Goal: Communication & Community: Ask a question

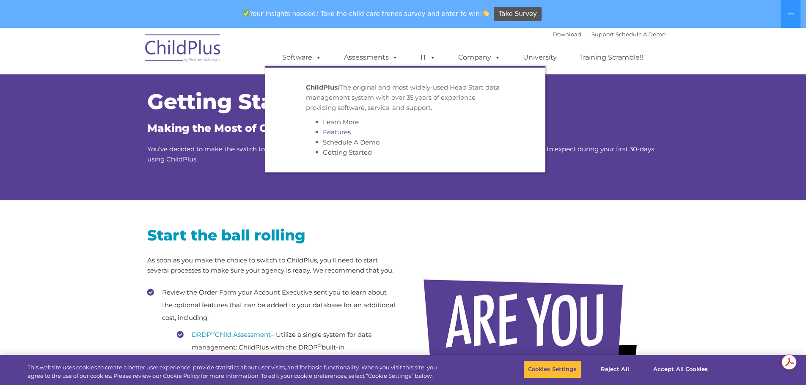
click at [342, 134] on link "Features" at bounding box center [337, 132] width 28 height 8
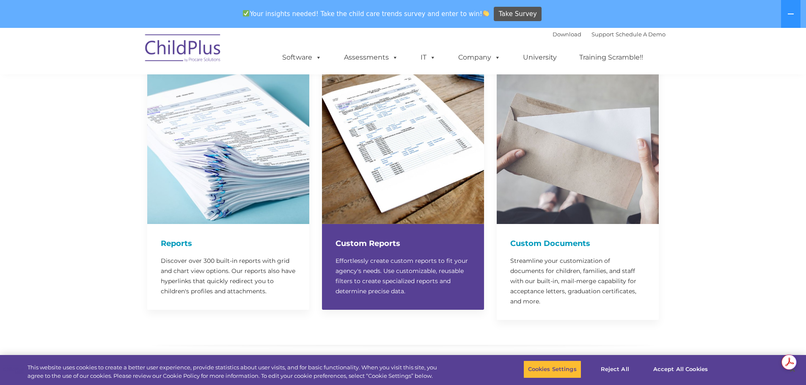
click at [379, 180] on img at bounding box center [403, 143] width 162 height 162
click at [377, 238] on h4 "Custom Reports" at bounding box center [403, 244] width 135 height 12
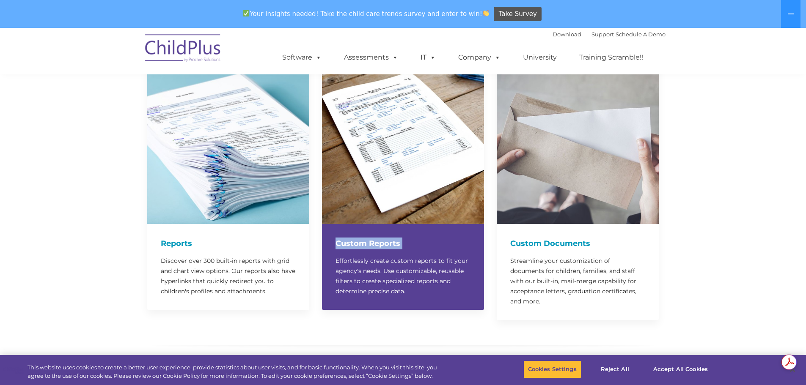
click at [377, 238] on h4 "Custom Reports" at bounding box center [403, 244] width 135 height 12
drag, startPoint x: 377, startPoint y: 234, endPoint x: 362, endPoint y: 240, distance: 15.6
click at [374, 238] on h4 "Custom Reports" at bounding box center [403, 244] width 135 height 12
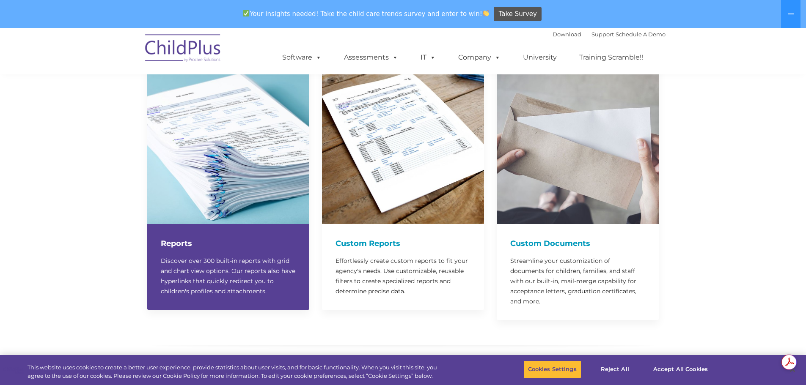
click at [204, 243] on div "Reports Discover over 300 built-in reports with grid and chart view options. Ou…" at bounding box center [228, 267] width 162 height 86
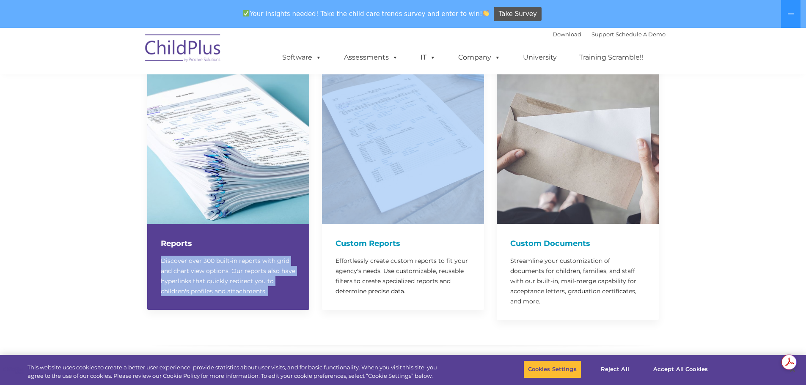
click at [204, 243] on div "Reports Discover over 300 built-in reports with grid and chart view options. Ou…" at bounding box center [228, 267] width 162 height 86
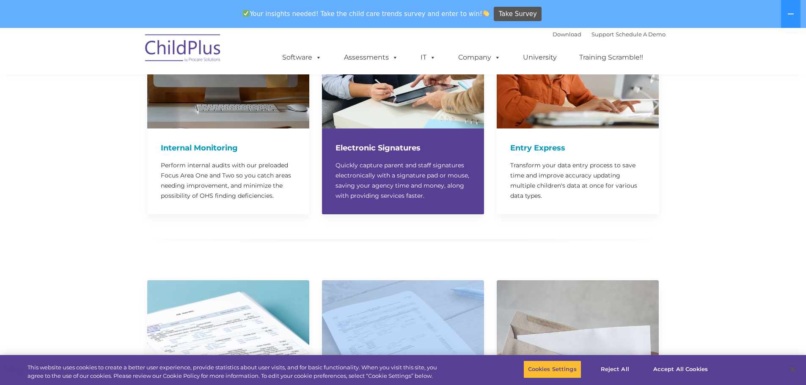
scroll to position [849, 0]
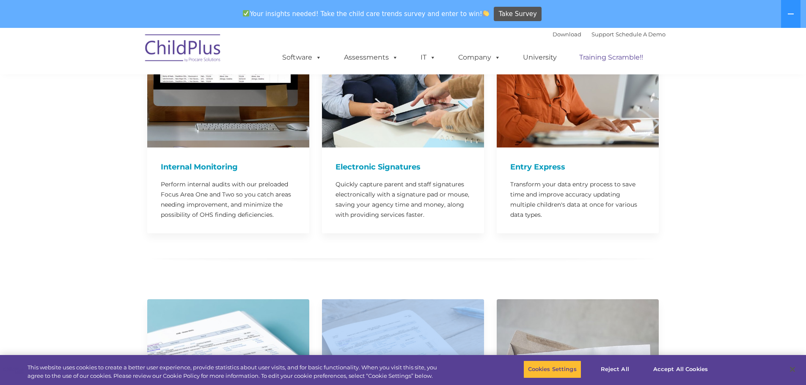
click at [608, 59] on link "Training Scramble!!" at bounding box center [611, 57] width 81 height 17
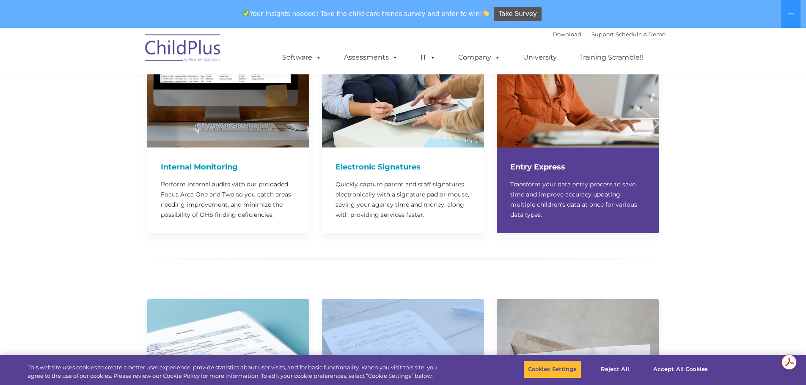
scroll to position [0, 0]
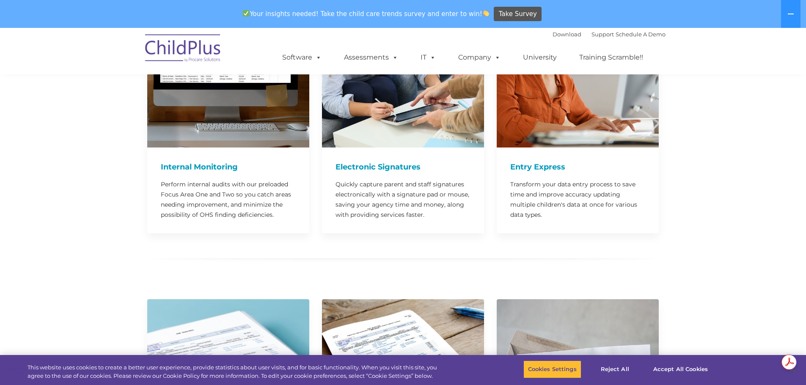
click at [590, 30] on div "Download Support | Schedule A Demo " at bounding box center [609, 34] width 113 height 13
click at [592, 33] on link "Support" at bounding box center [603, 34] width 22 height 7
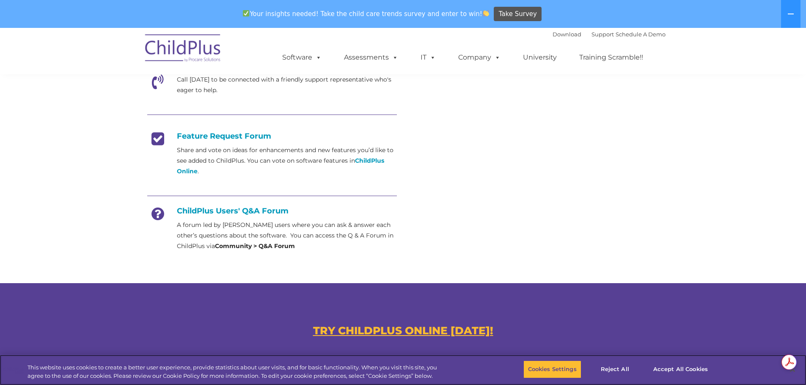
scroll to position [307, 0]
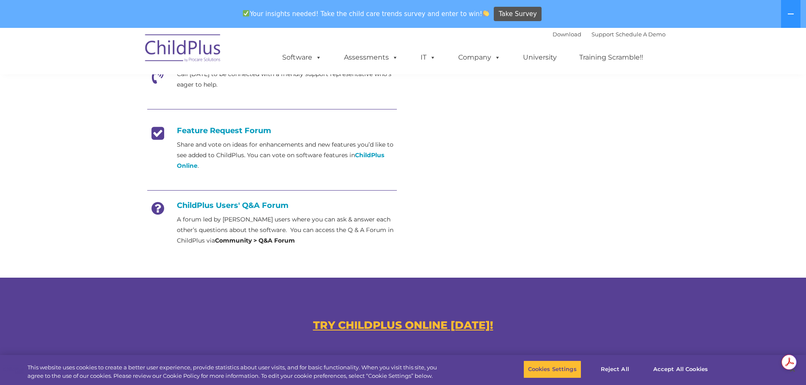
click at [246, 244] on strong "Community > Q&A Forum" at bounding box center [255, 241] width 80 height 8
click at [220, 208] on h4 "ChildPlus Users' Q&A Forum" at bounding box center [272, 205] width 250 height 9
click at [219, 201] on h4 "ChildPlus Users' Q&A Forum" at bounding box center [272, 205] width 250 height 9
click at [202, 202] on h4 "ChildPlus Users' Q&A Forum" at bounding box center [272, 205] width 250 height 9
click at [201, 204] on h4 "ChildPlus Users' Q&A Forum" at bounding box center [272, 205] width 250 height 9
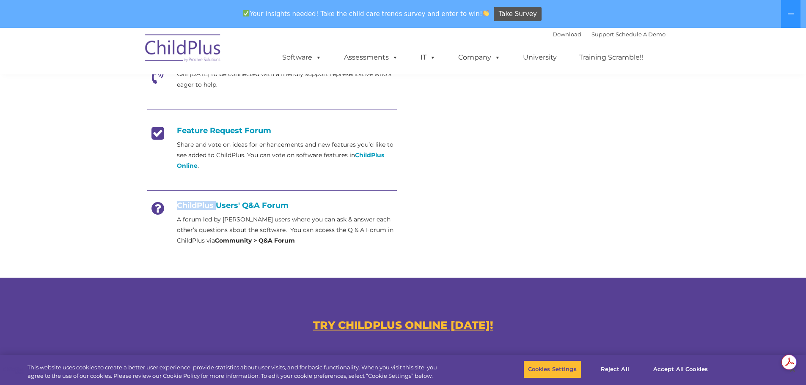
click at [201, 204] on h4 "ChildPlus Users' Q&A Forum" at bounding box center [272, 205] width 250 height 9
click at [158, 209] on icon at bounding box center [157, 211] width 21 height 21
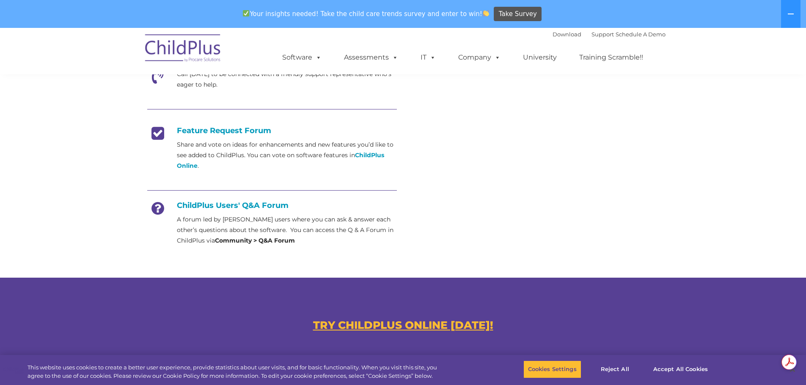
click at [212, 239] on p "A forum led by ChildPlus users where you can ask & answer each other’s question…" at bounding box center [287, 231] width 220 height 32
drag, startPoint x: 175, startPoint y: 238, endPoint x: 231, endPoint y: 243, distance: 56.0
click at [231, 243] on div "ChildPlus Users' Q&A Forum A forum led by ChildPlus users where you can ask & a…" at bounding box center [272, 223] width 250 height 45
